Goal: Information Seeking & Learning: Learn about a topic

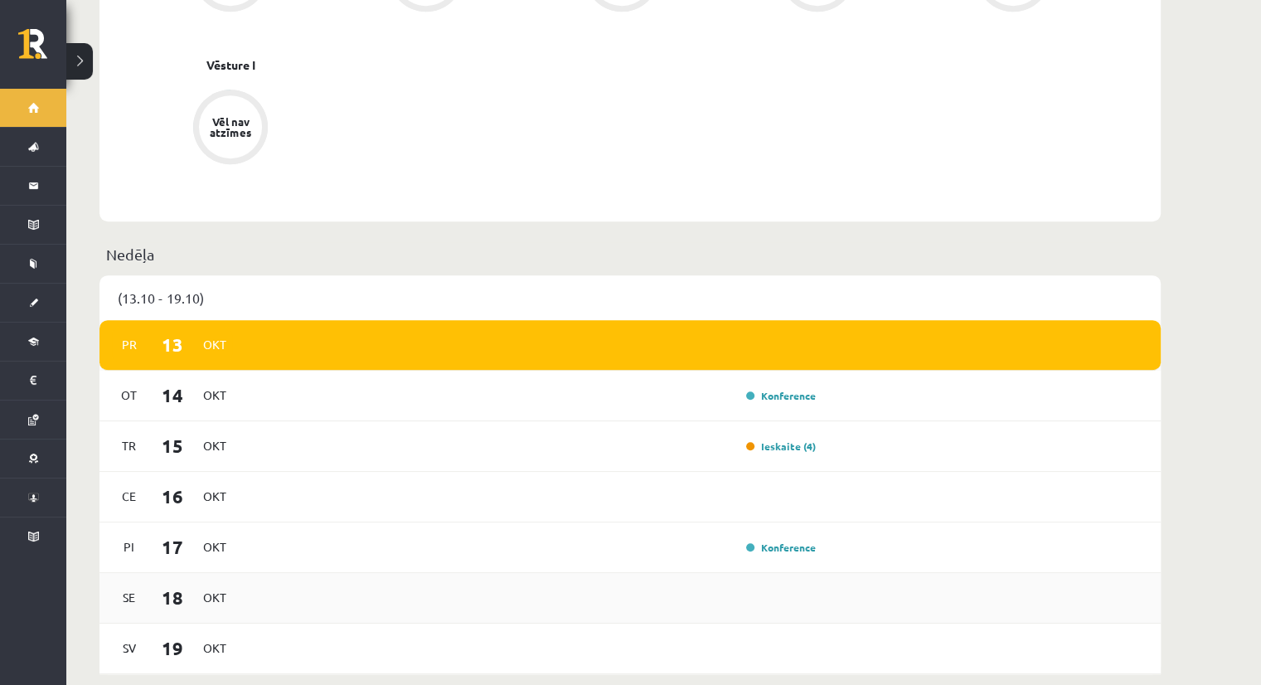
scroll to position [829, 0]
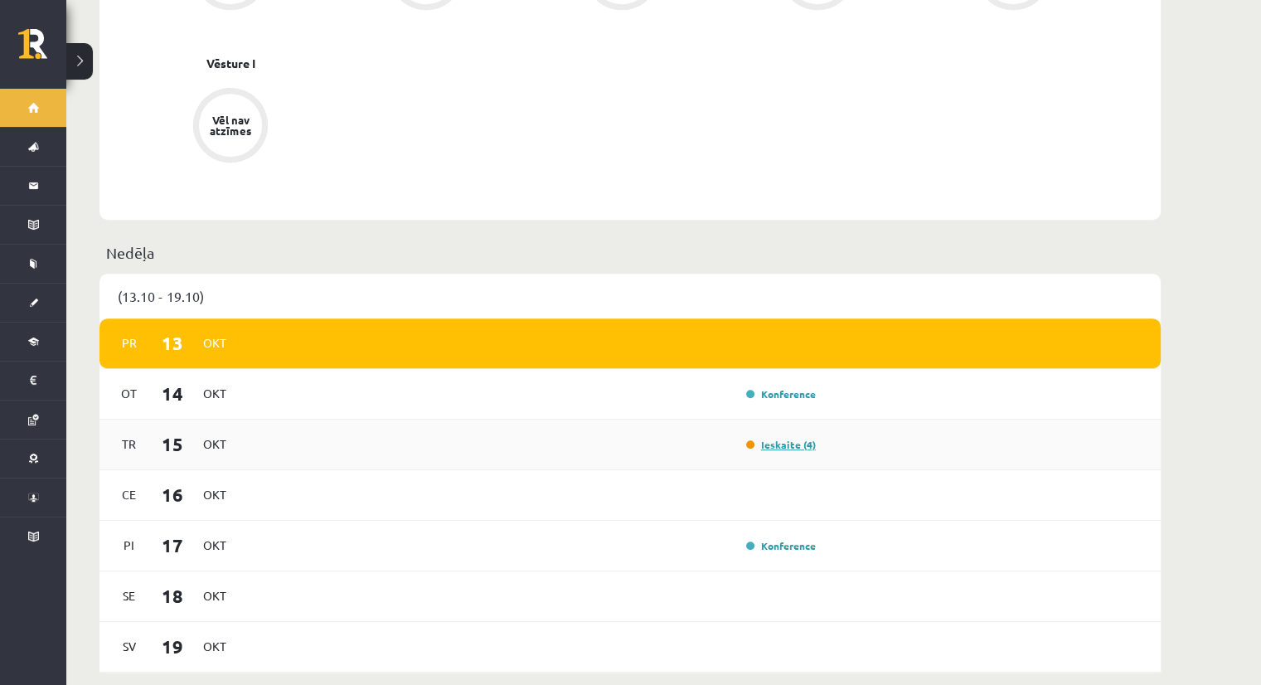
click at [783, 438] on link "Ieskaite (4)" at bounding box center [781, 444] width 70 height 13
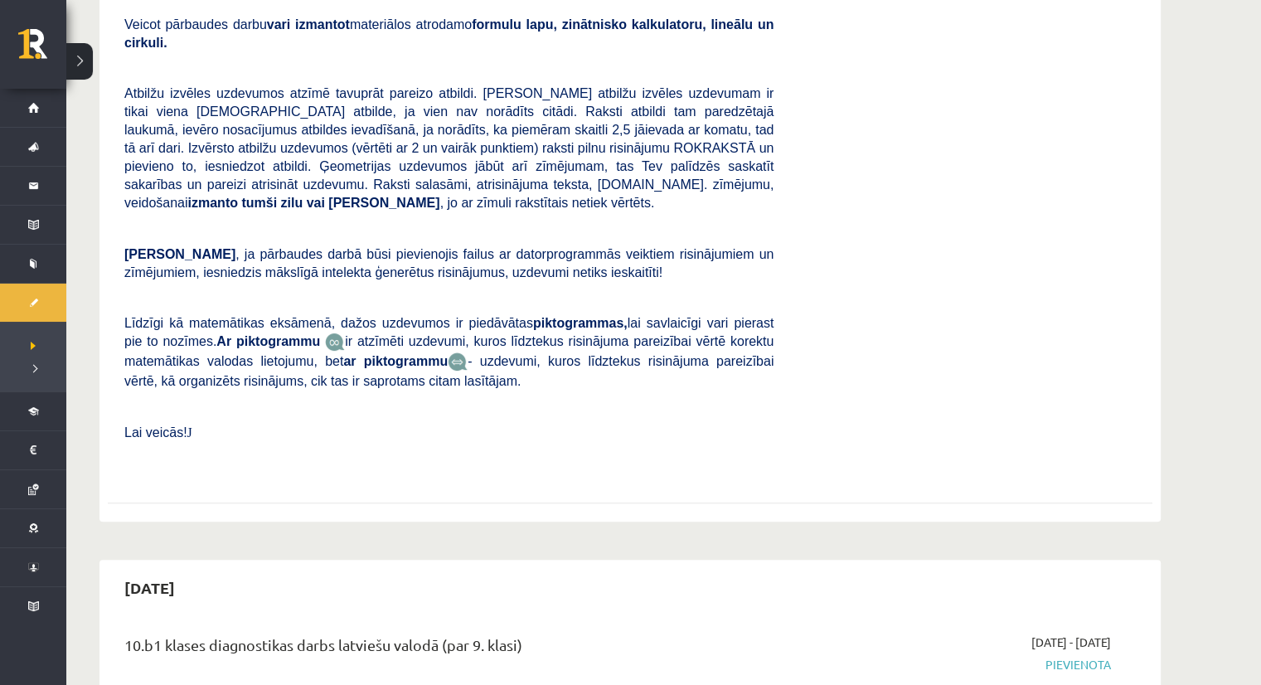
scroll to position [83, 0]
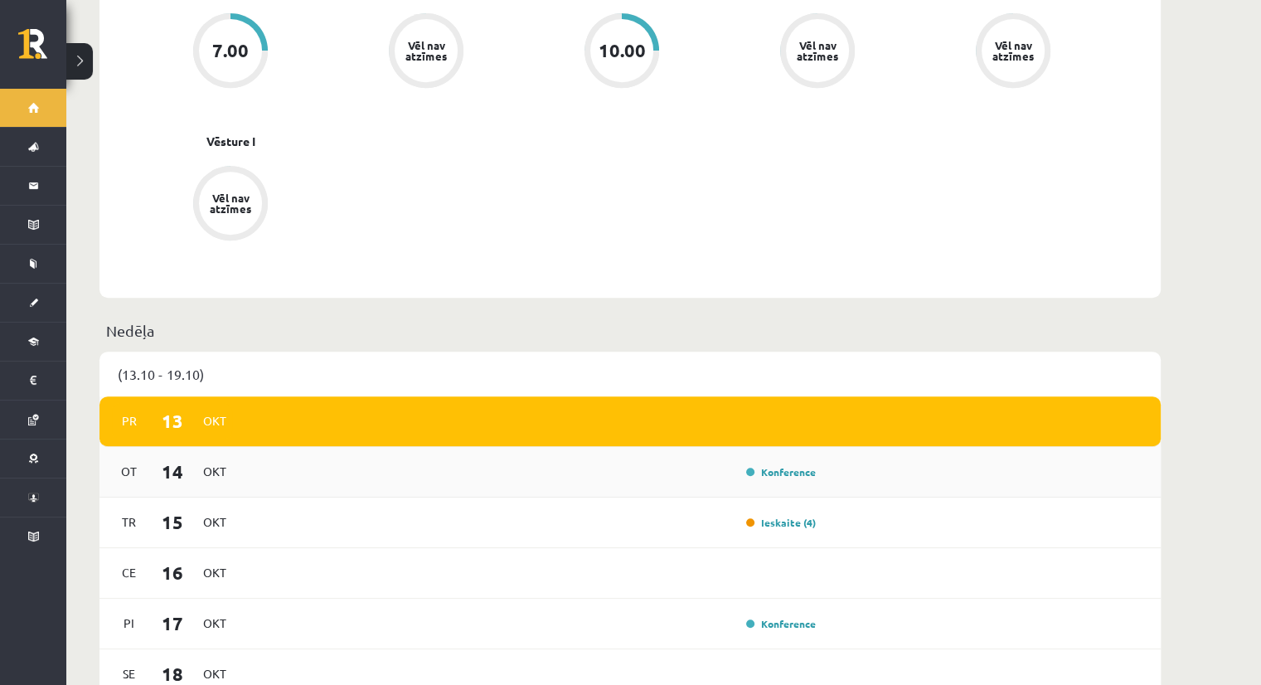
scroll to position [746, 0]
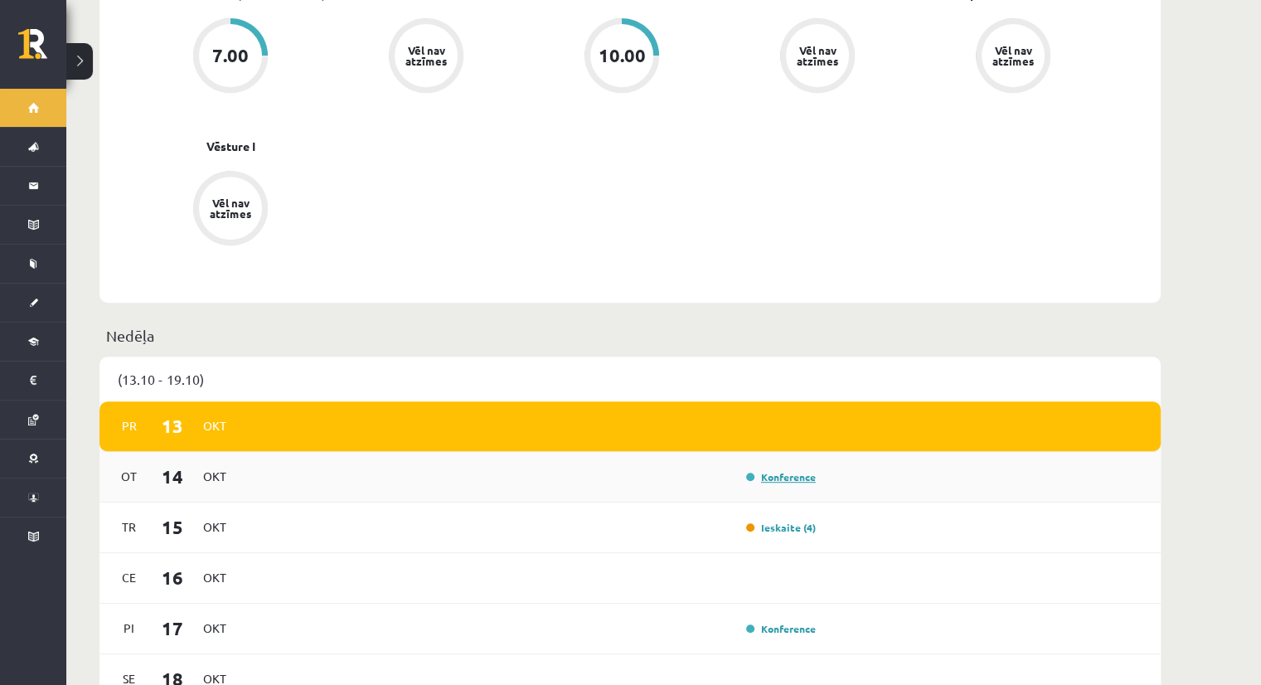
click at [791, 470] on link "Konference" at bounding box center [781, 476] width 70 height 13
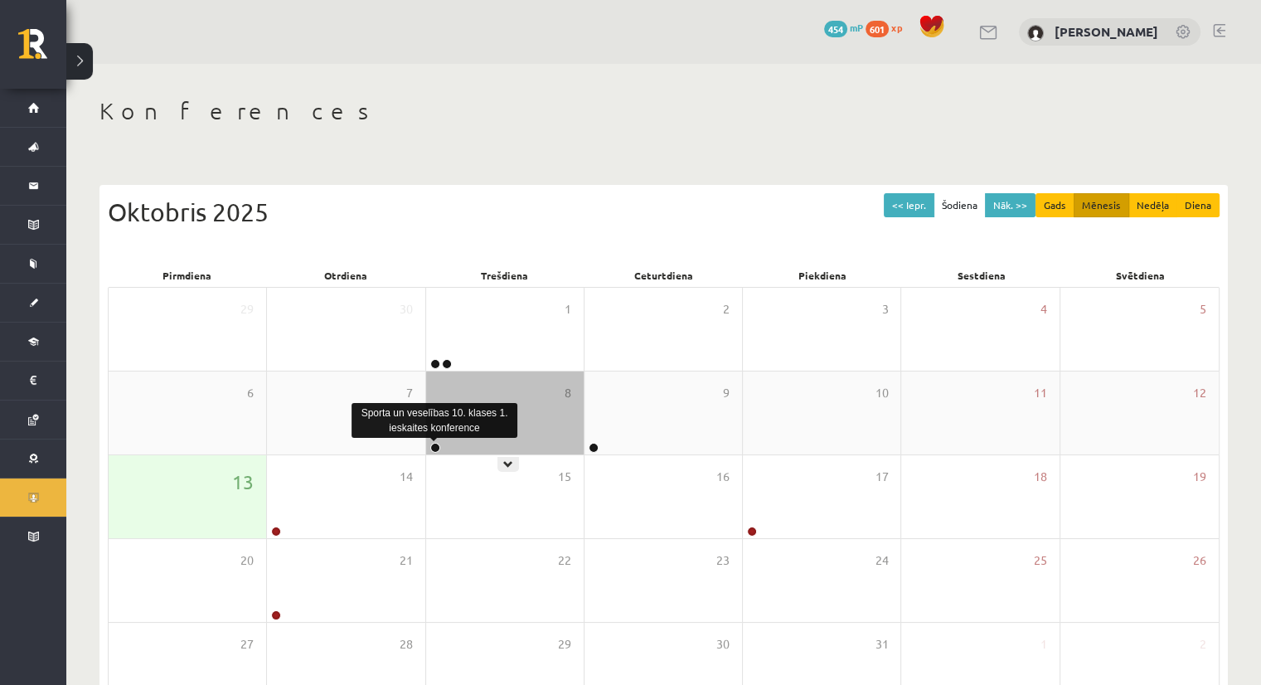
click at [434, 446] on link at bounding box center [435, 448] width 10 height 10
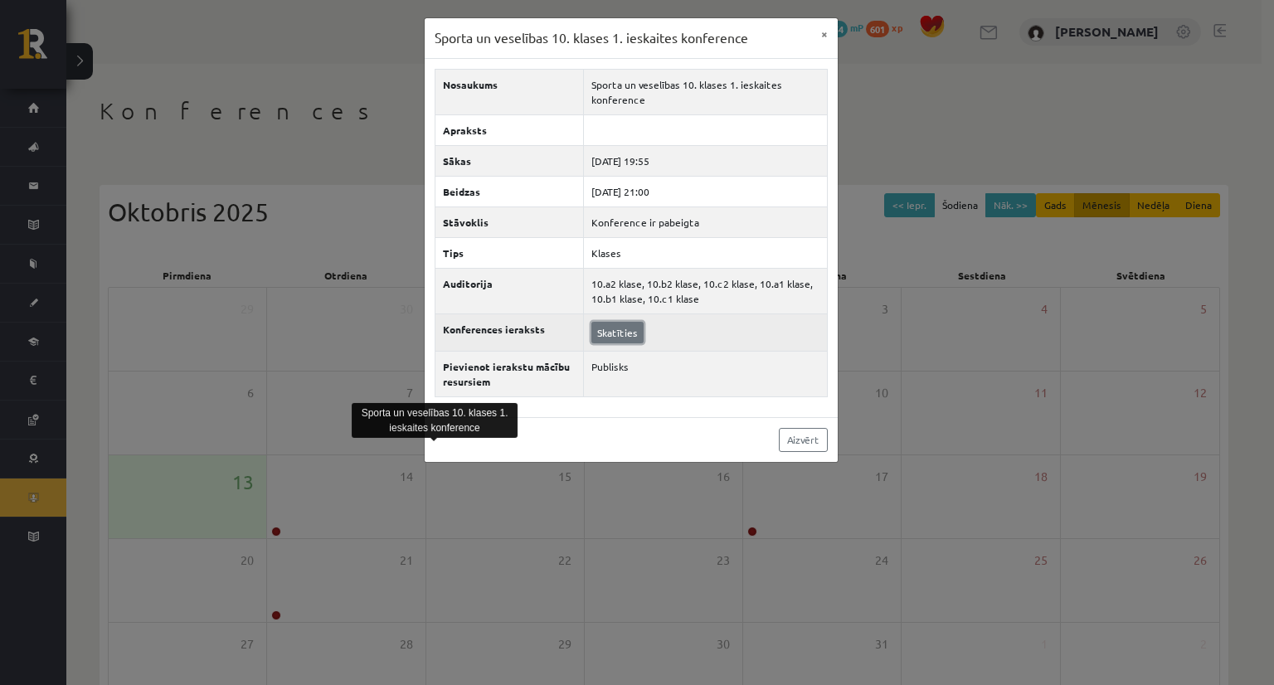
click at [601, 322] on link "Skatīties" at bounding box center [617, 333] width 52 height 22
